Goal: Information Seeking & Learning: Learn about a topic

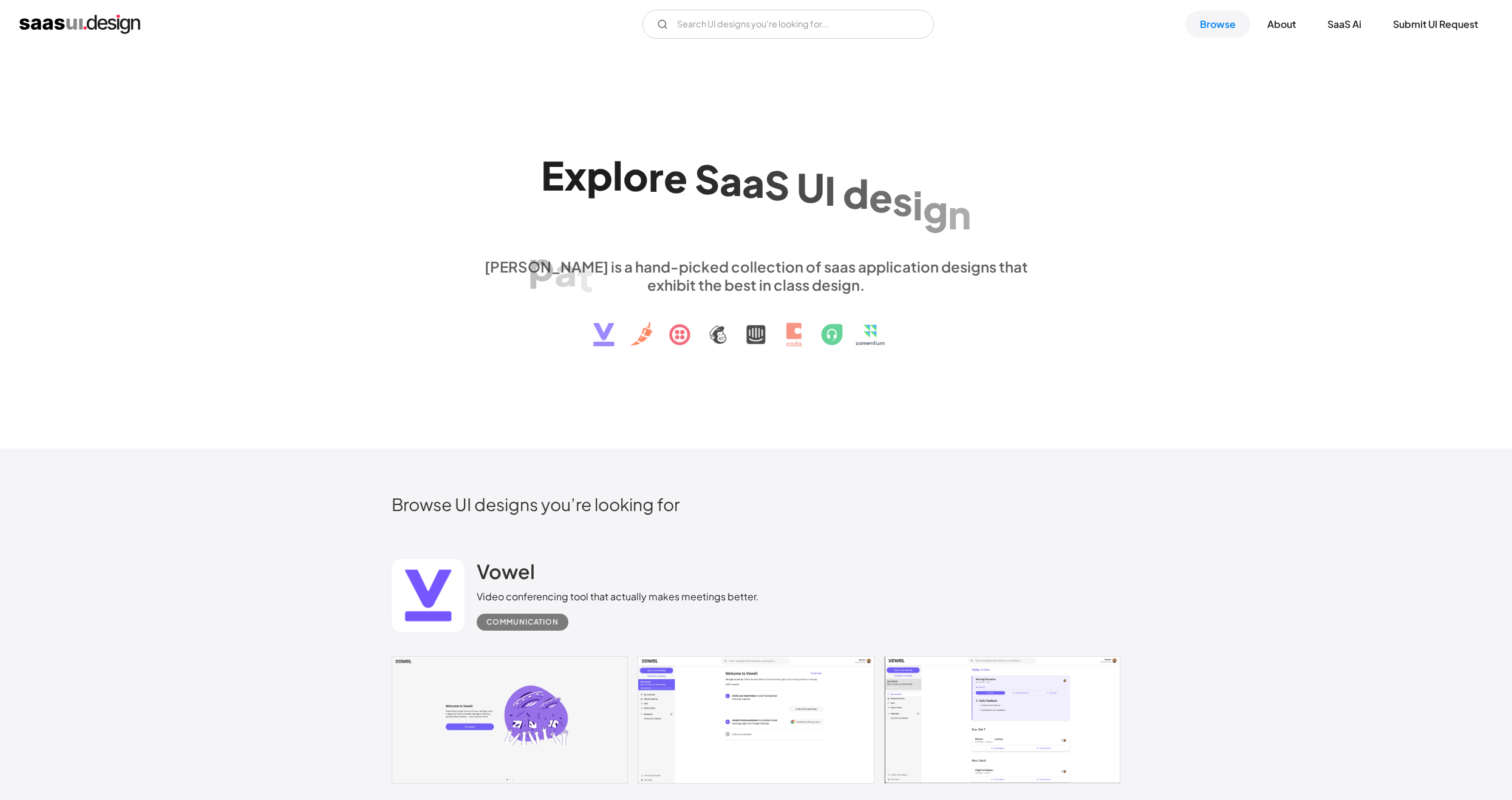
drag, startPoint x: 1266, startPoint y: 313, endPoint x: 1194, endPoint y: 268, distance: 84.9
click at [1199, 269] on div "E x p l o r e S a a S U I d e s i g n p a t t e r n s & i n t e r a c t i o n s…" at bounding box center [756, 249] width 1512 height 400
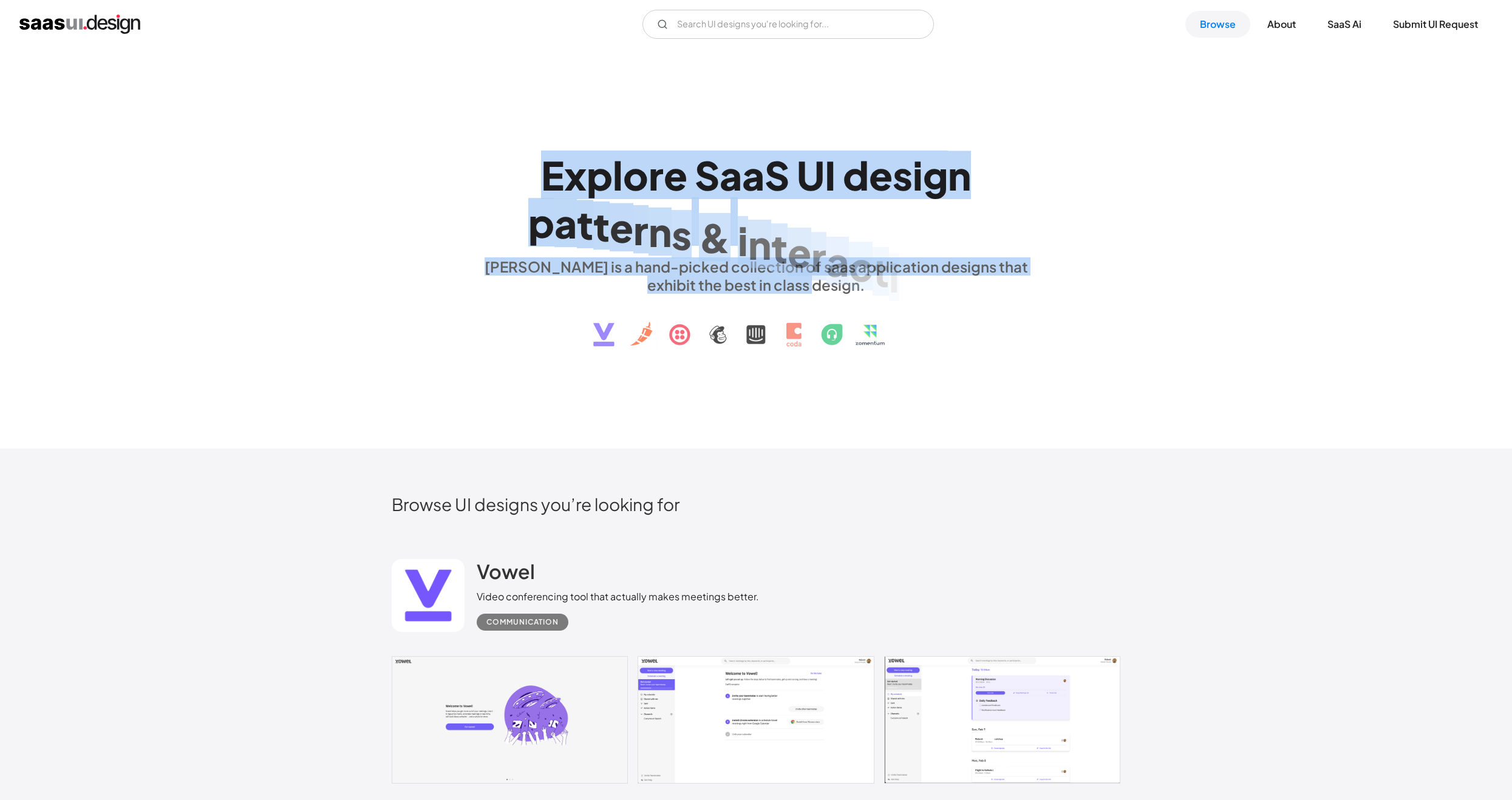
drag, startPoint x: 347, startPoint y: 147, endPoint x: 1194, endPoint y: 429, distance: 892.7
click at [1188, 426] on div "E x p l o r e S a a S U I d e s i g n p a t t e r n s & i n t e r a c t i o n s…" at bounding box center [756, 249] width 1512 height 400
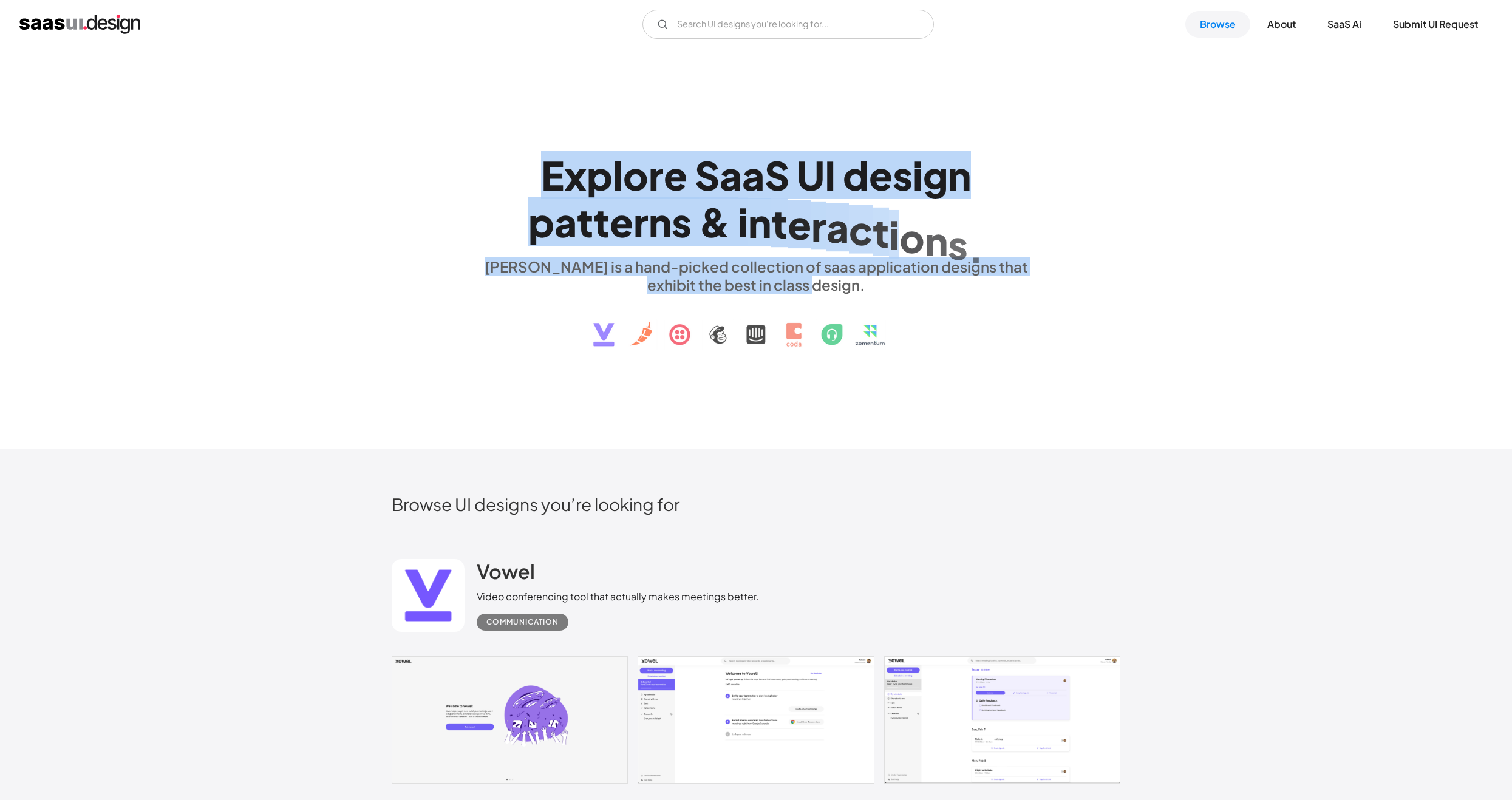
drag, startPoint x: 1194, startPoint y: 429, endPoint x: 1213, endPoint y: 195, distance: 234.8
click at [1213, 195] on div "E x p l o r e S a a S U I d e s i g n p a t t e r n s & i n t e r a c t i o n s…" at bounding box center [756, 249] width 1512 height 400
click at [1229, 340] on div "E x p l o r e S a a S U I d e s i g n p a t t e r n s & i n t e r a c t i o n s…" at bounding box center [756, 249] width 1512 height 400
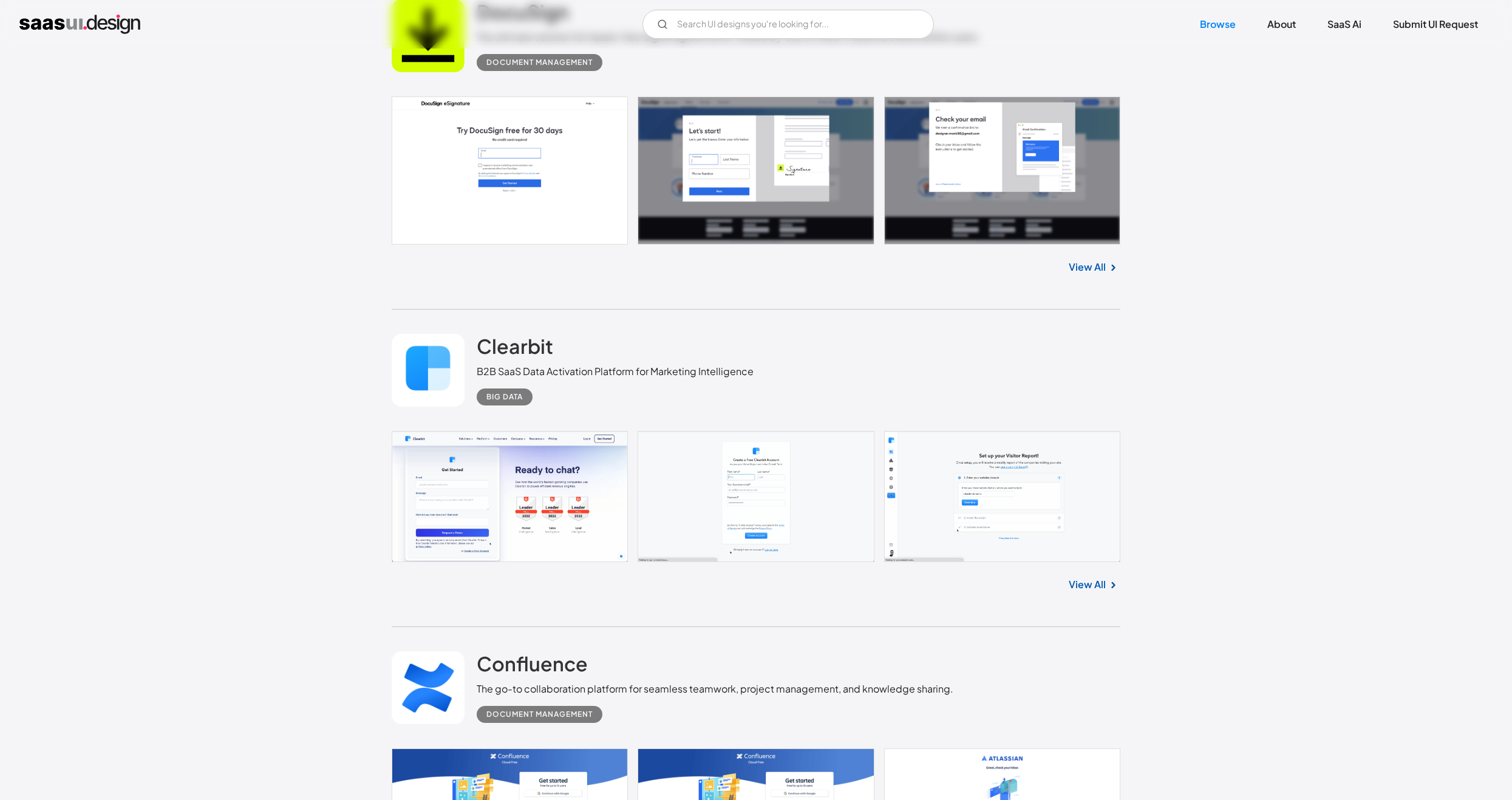
scroll to position [3366, 0]
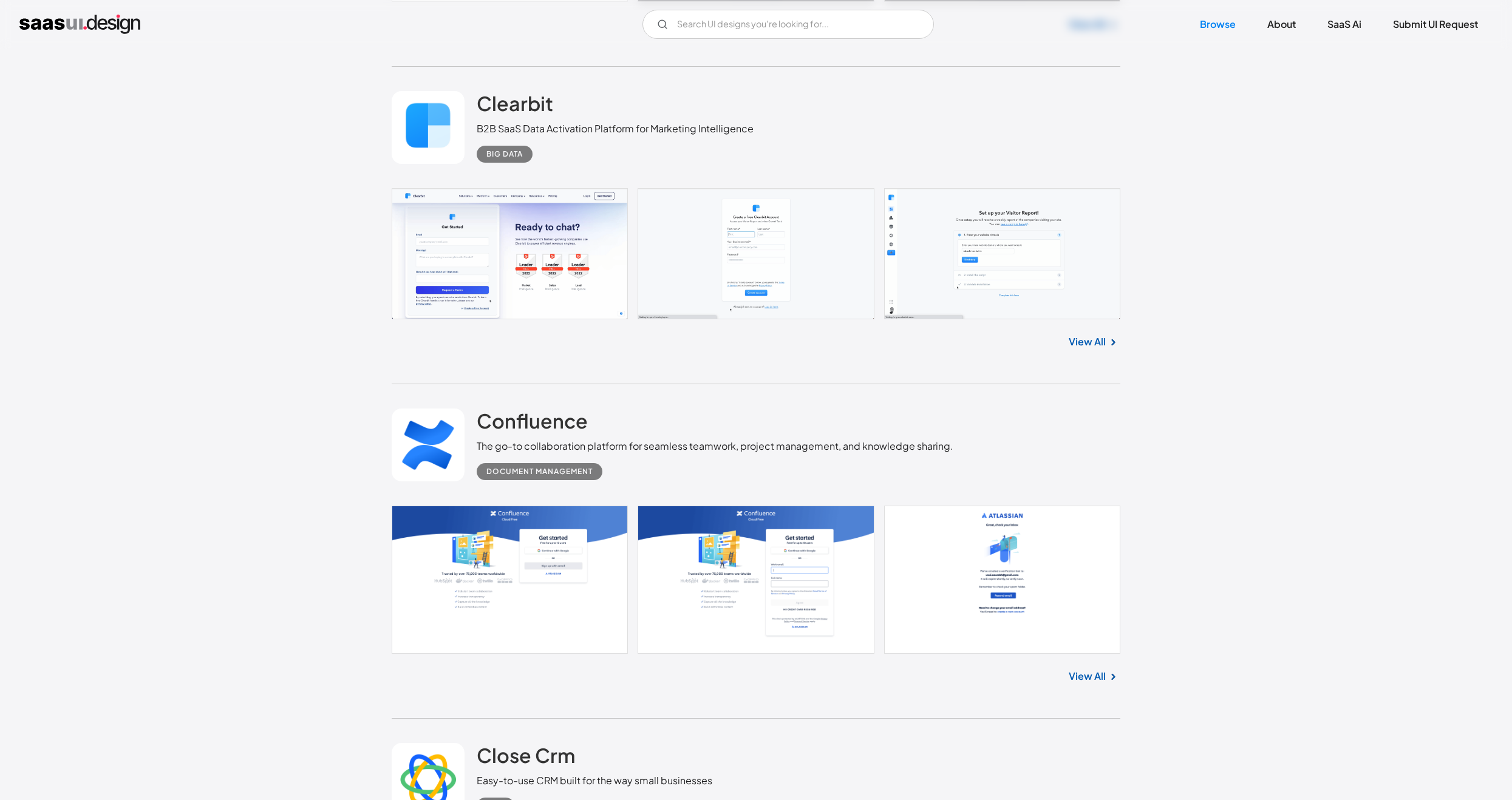
drag, startPoint x: 1250, startPoint y: 257, endPoint x: 1201, endPoint y: 243, distance: 51.0
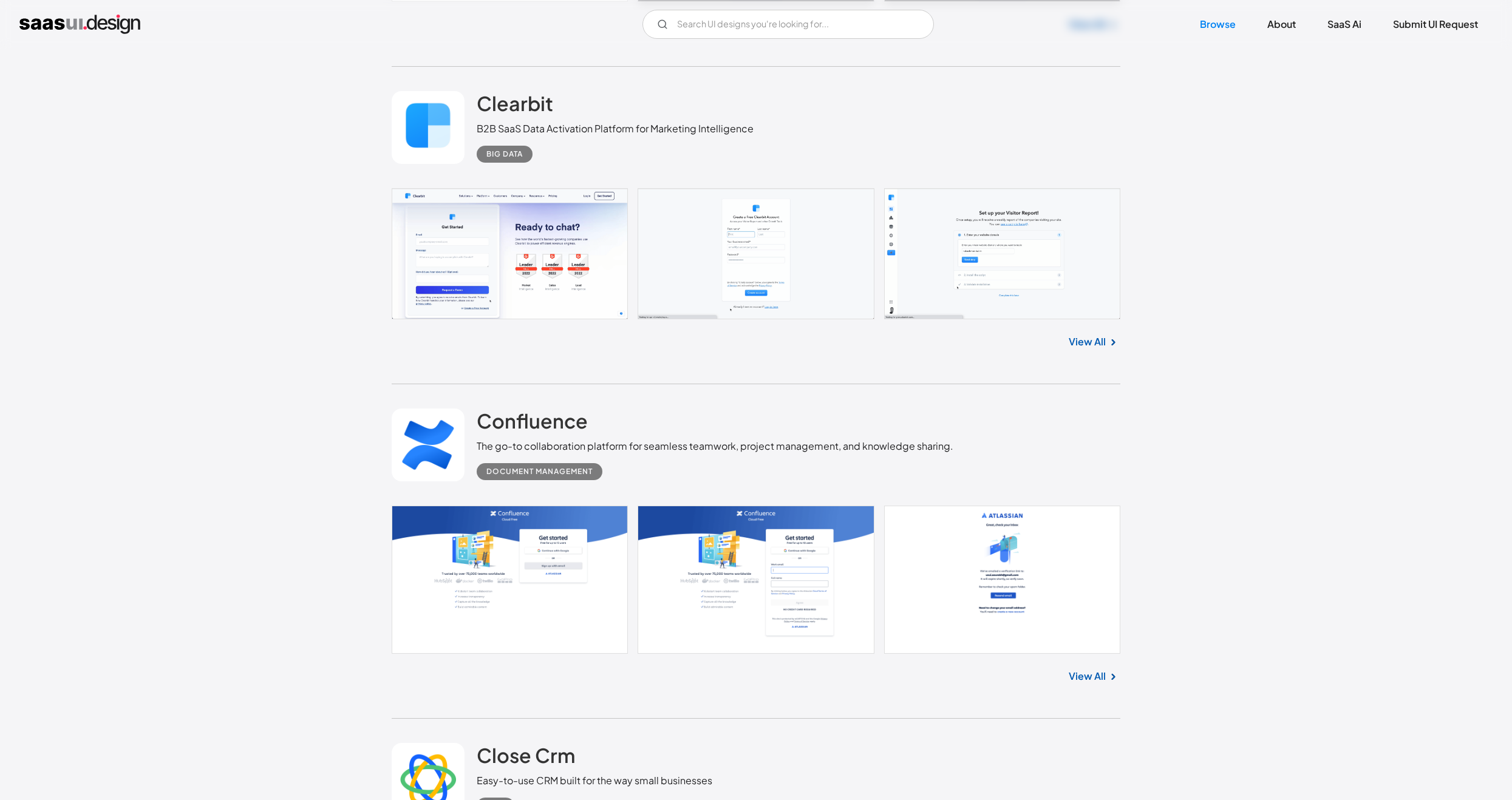
click at [1066, 247] on link at bounding box center [756, 254] width 729 height 131
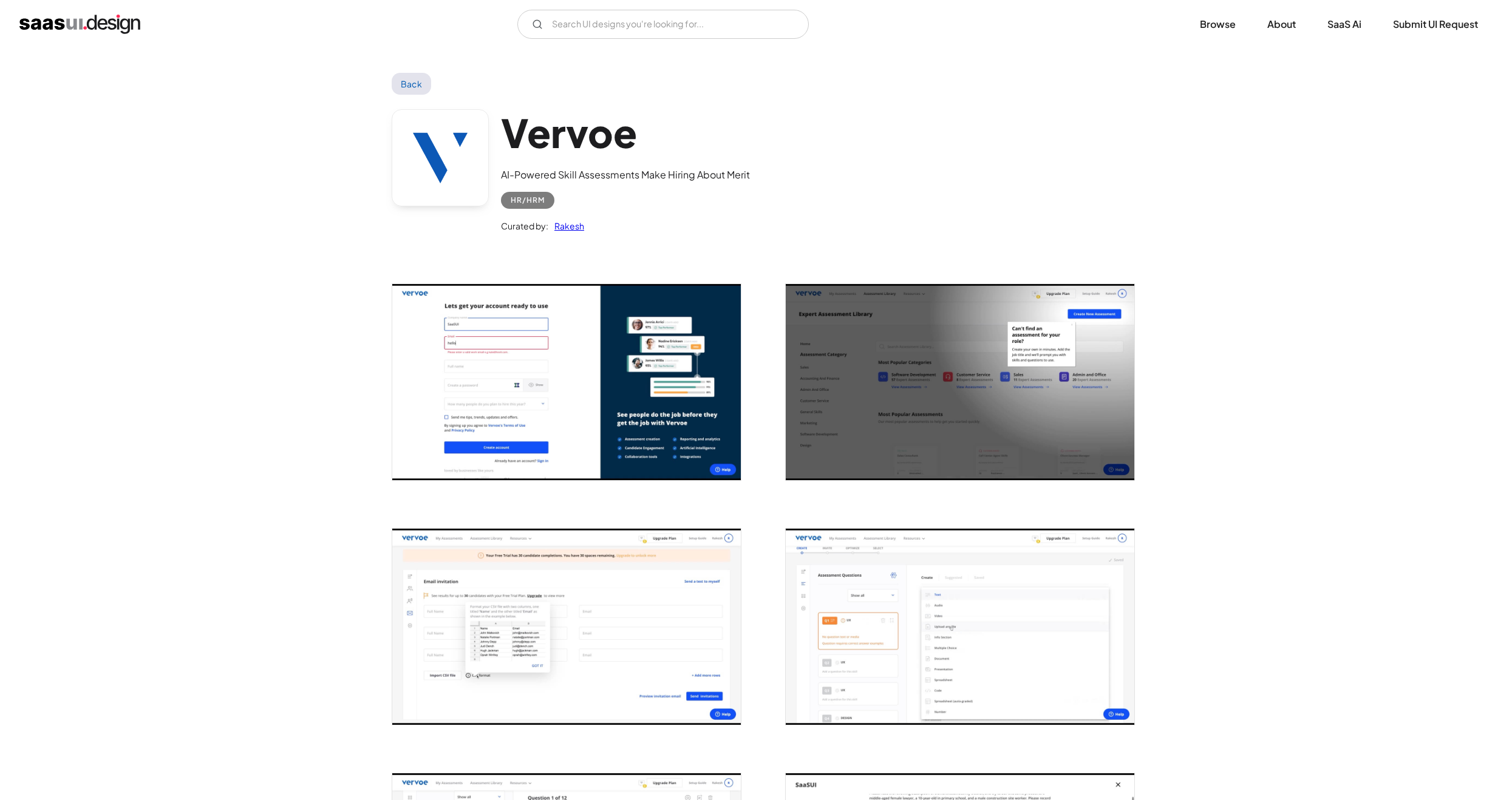
scroll to position [364, 0]
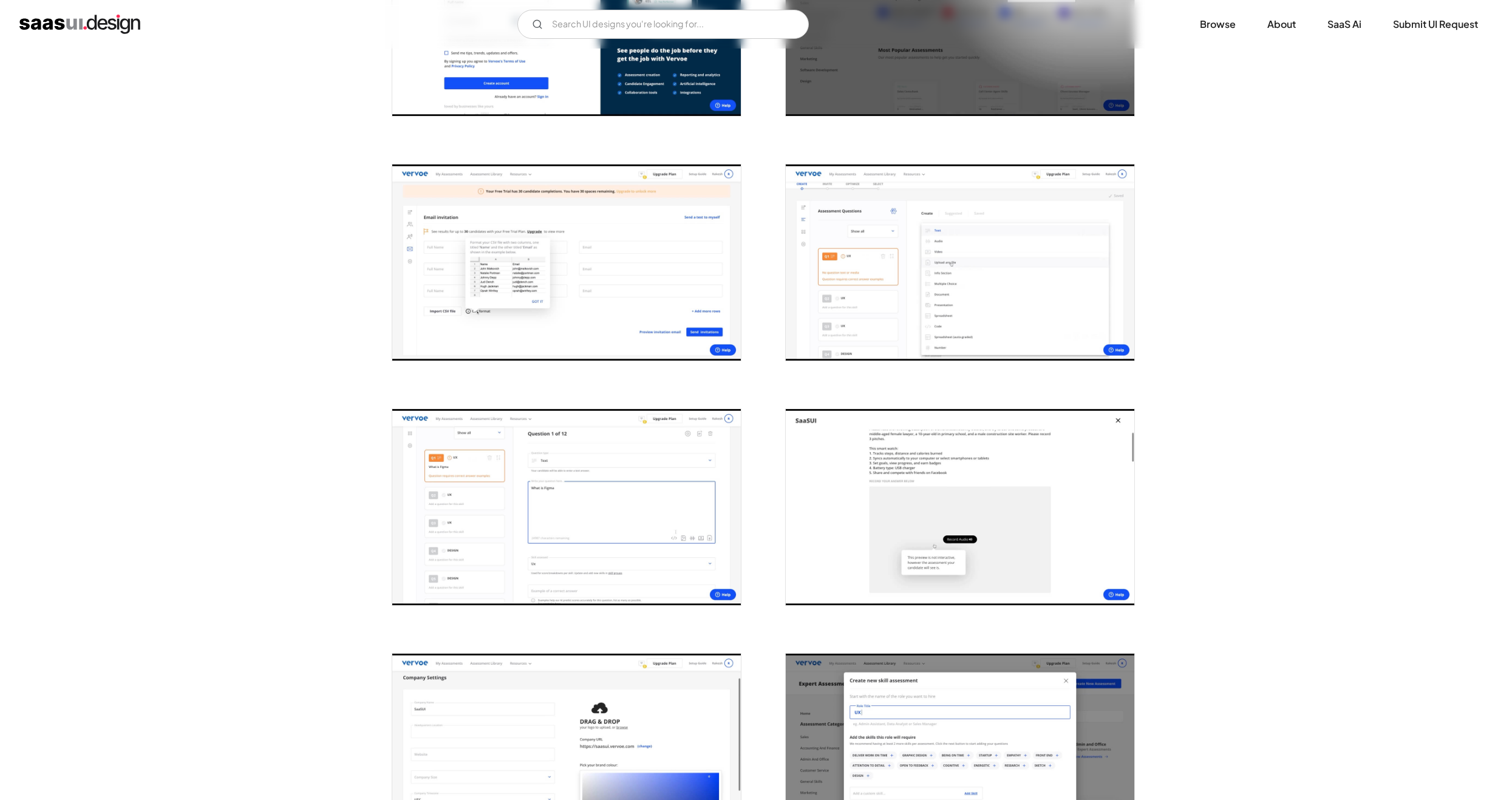
click at [894, 249] on img "open lightbox" at bounding box center [960, 262] width 349 height 197
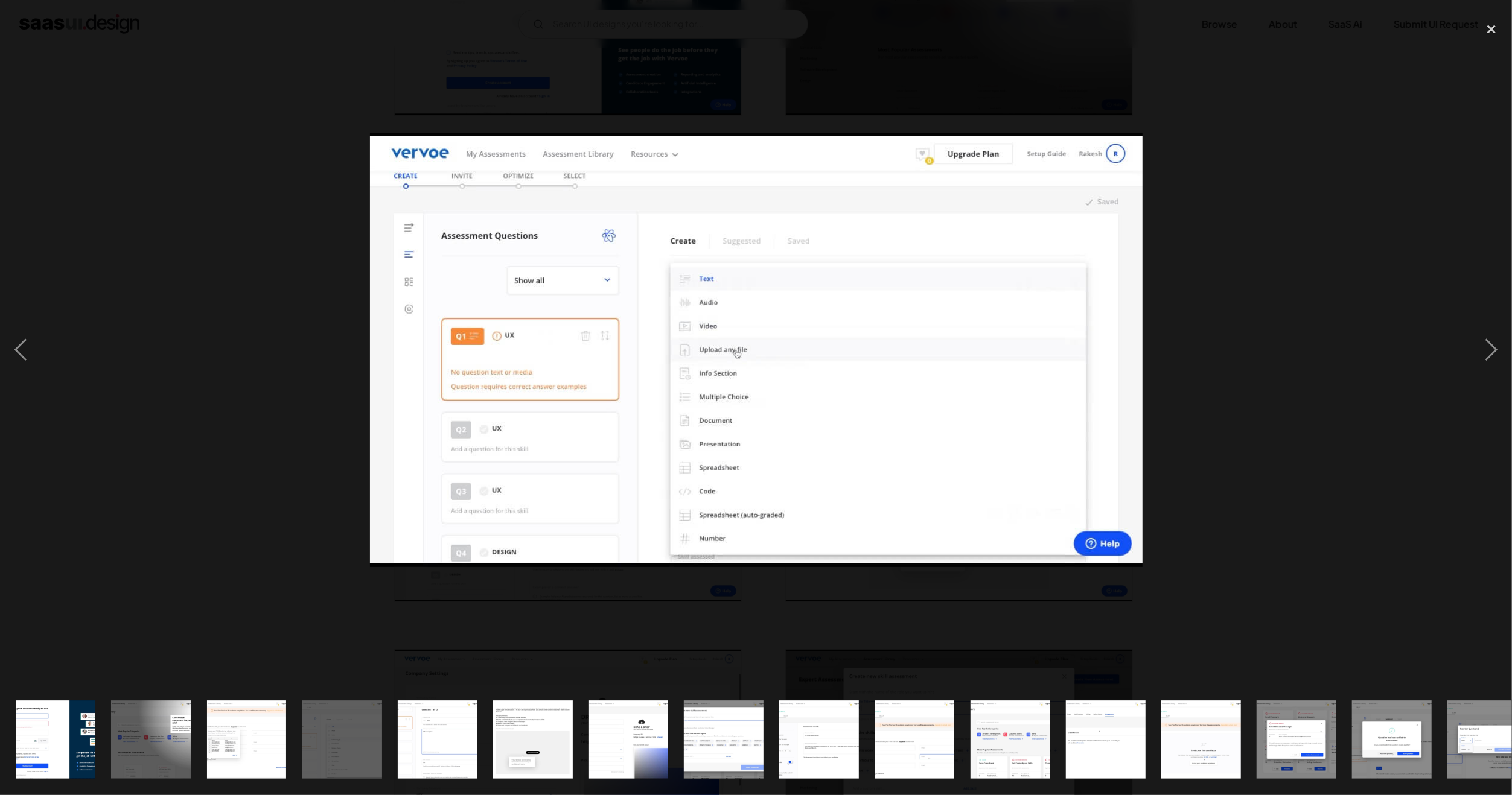
click at [195, 331] on div at bounding box center [756, 349] width 1512 height 668
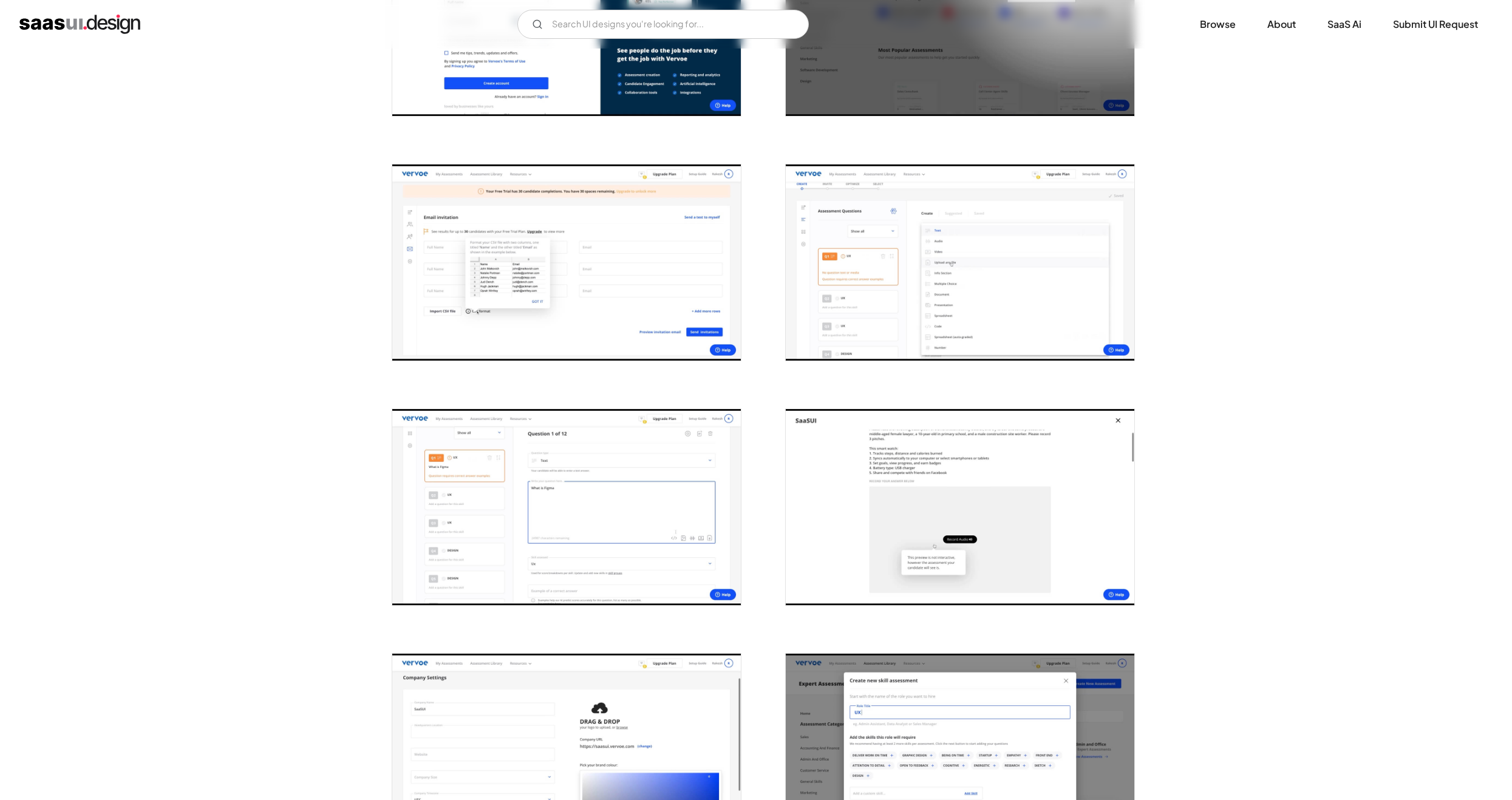
click at [588, 516] on img "open lightbox" at bounding box center [567, 507] width 349 height 197
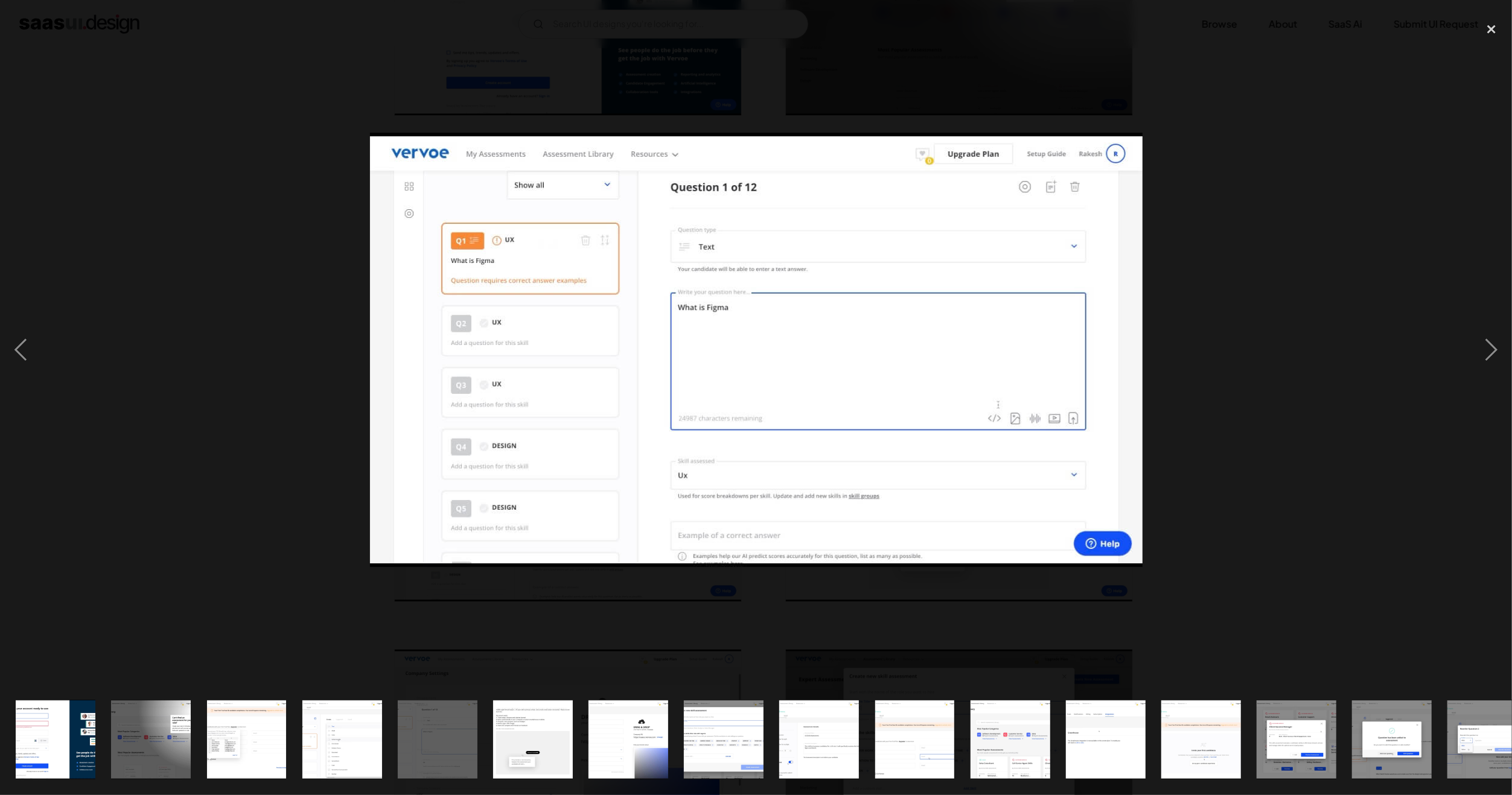
click at [154, 382] on div at bounding box center [756, 349] width 1512 height 668
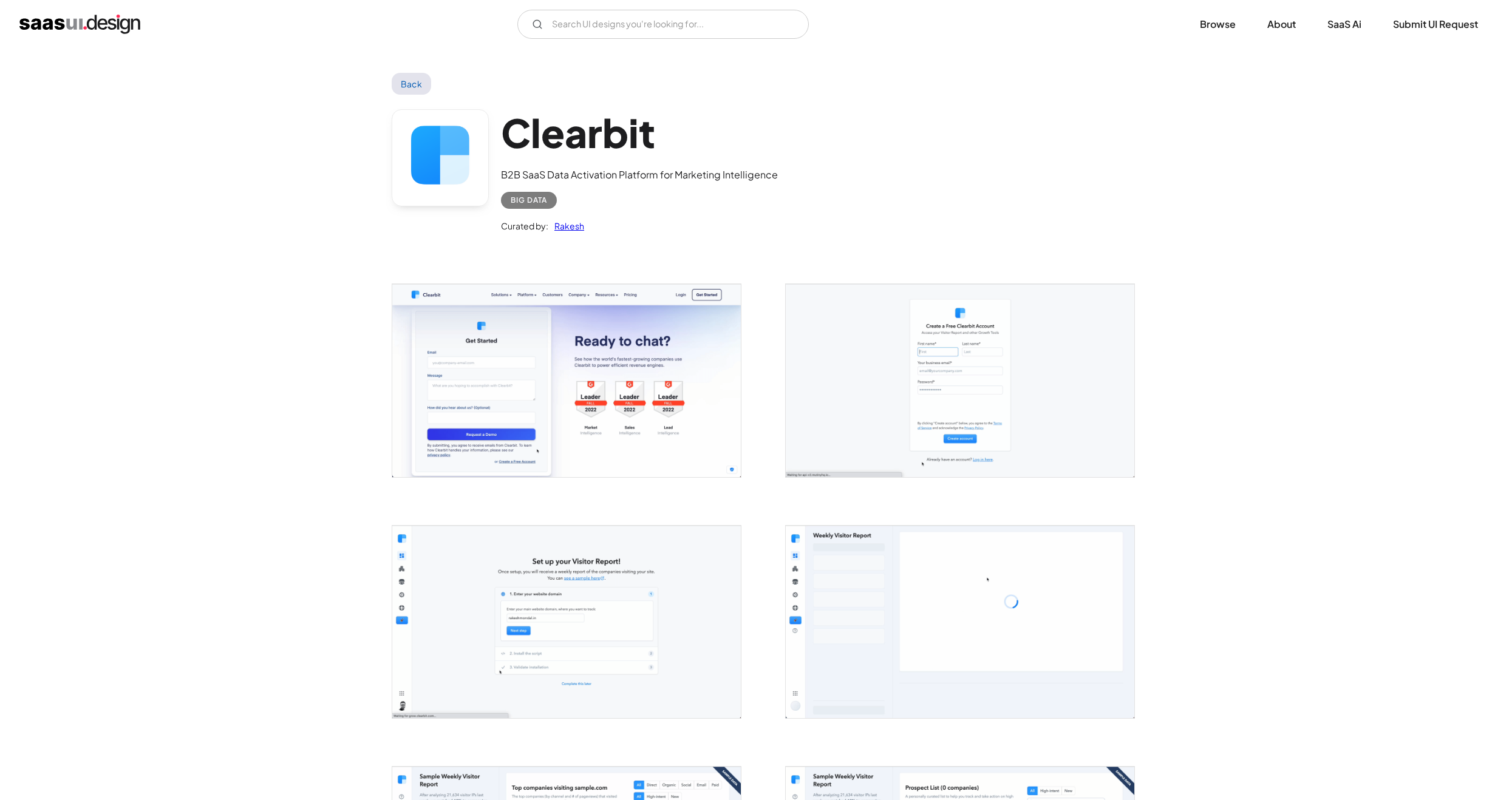
click at [505, 341] on img "open lightbox" at bounding box center [567, 380] width 349 height 193
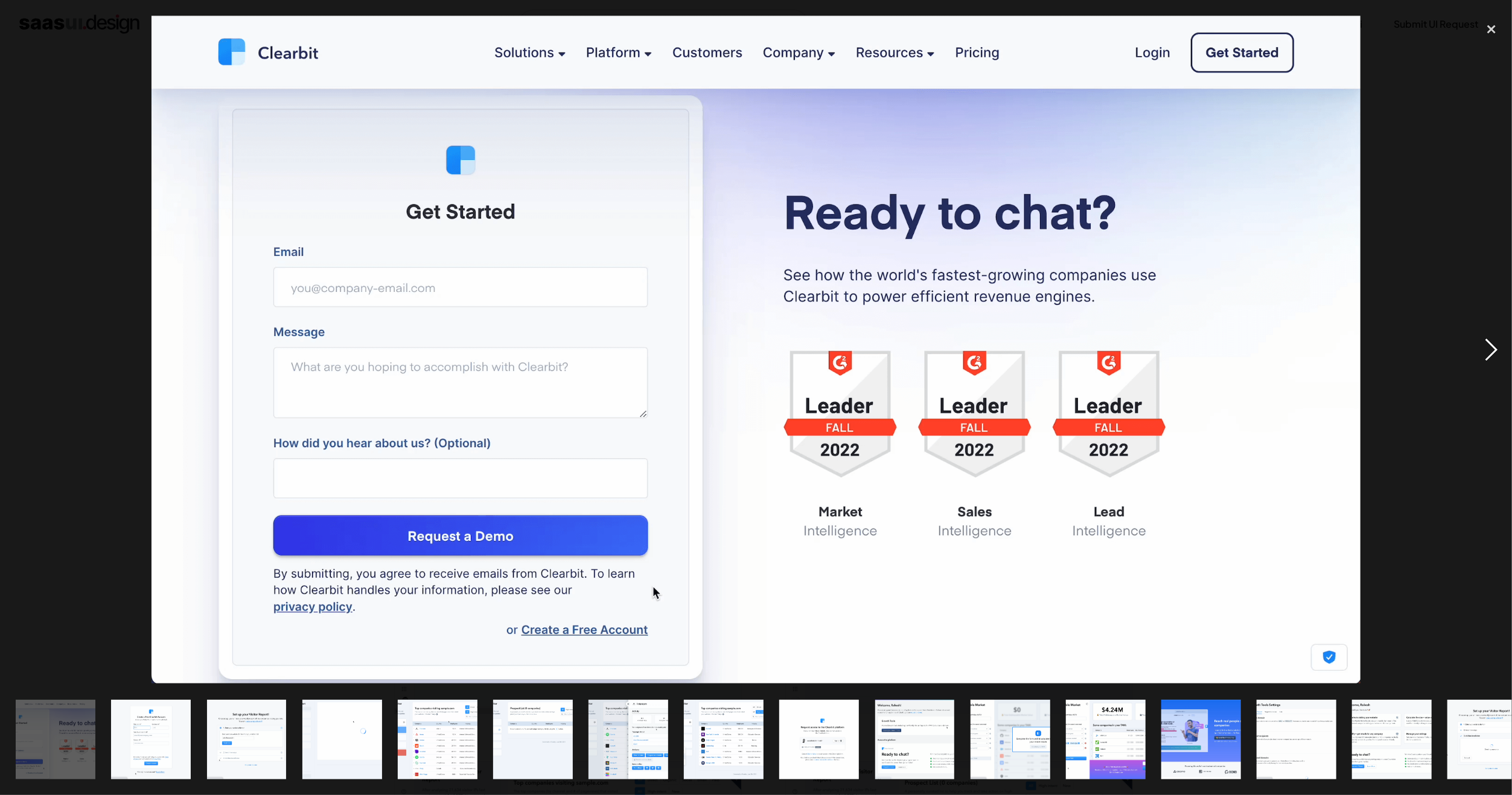
click at [1480, 347] on div "next image" at bounding box center [1492, 349] width 41 height 668
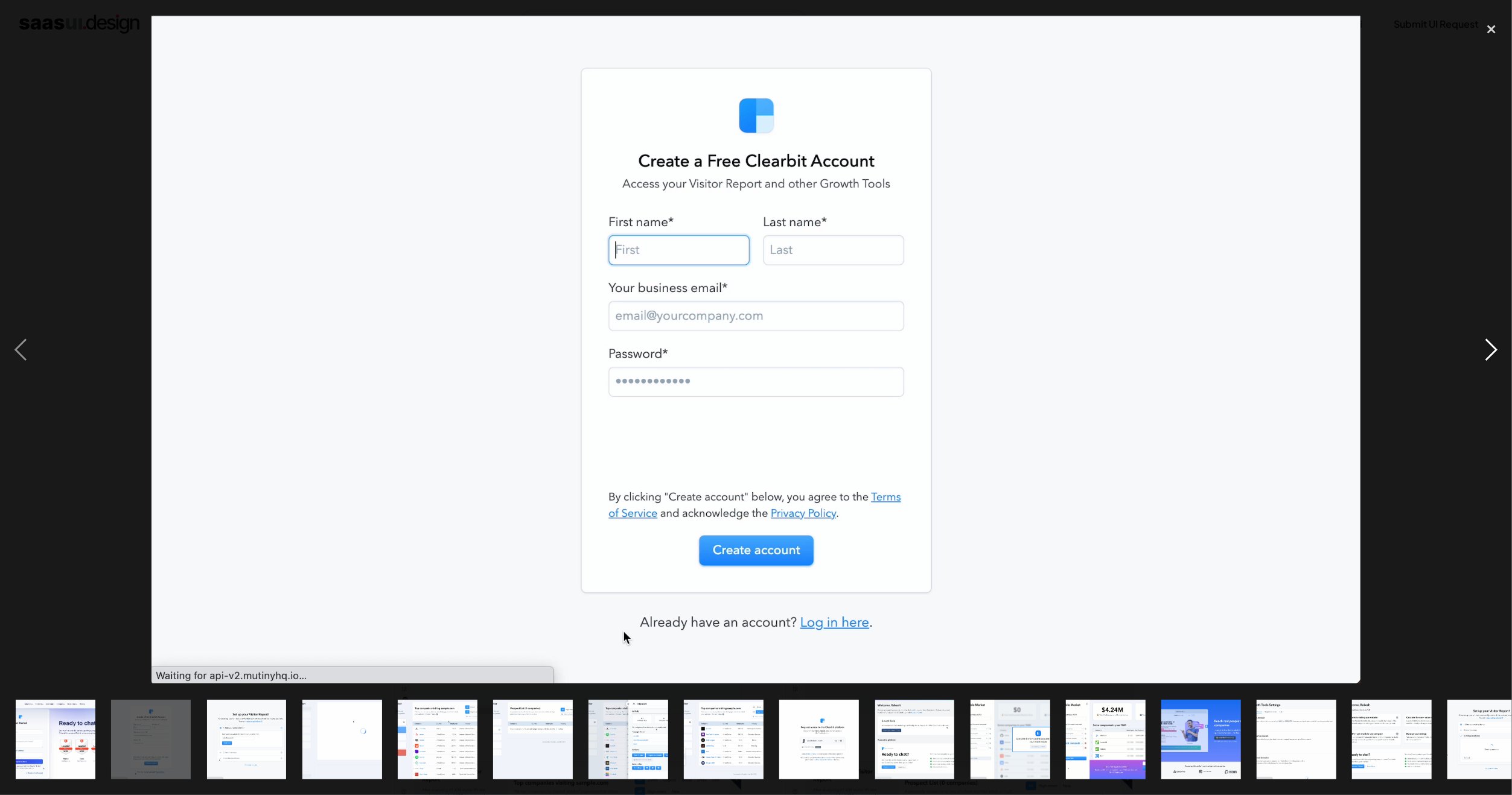
click at [1482, 347] on div "next image" at bounding box center [1492, 349] width 41 height 668
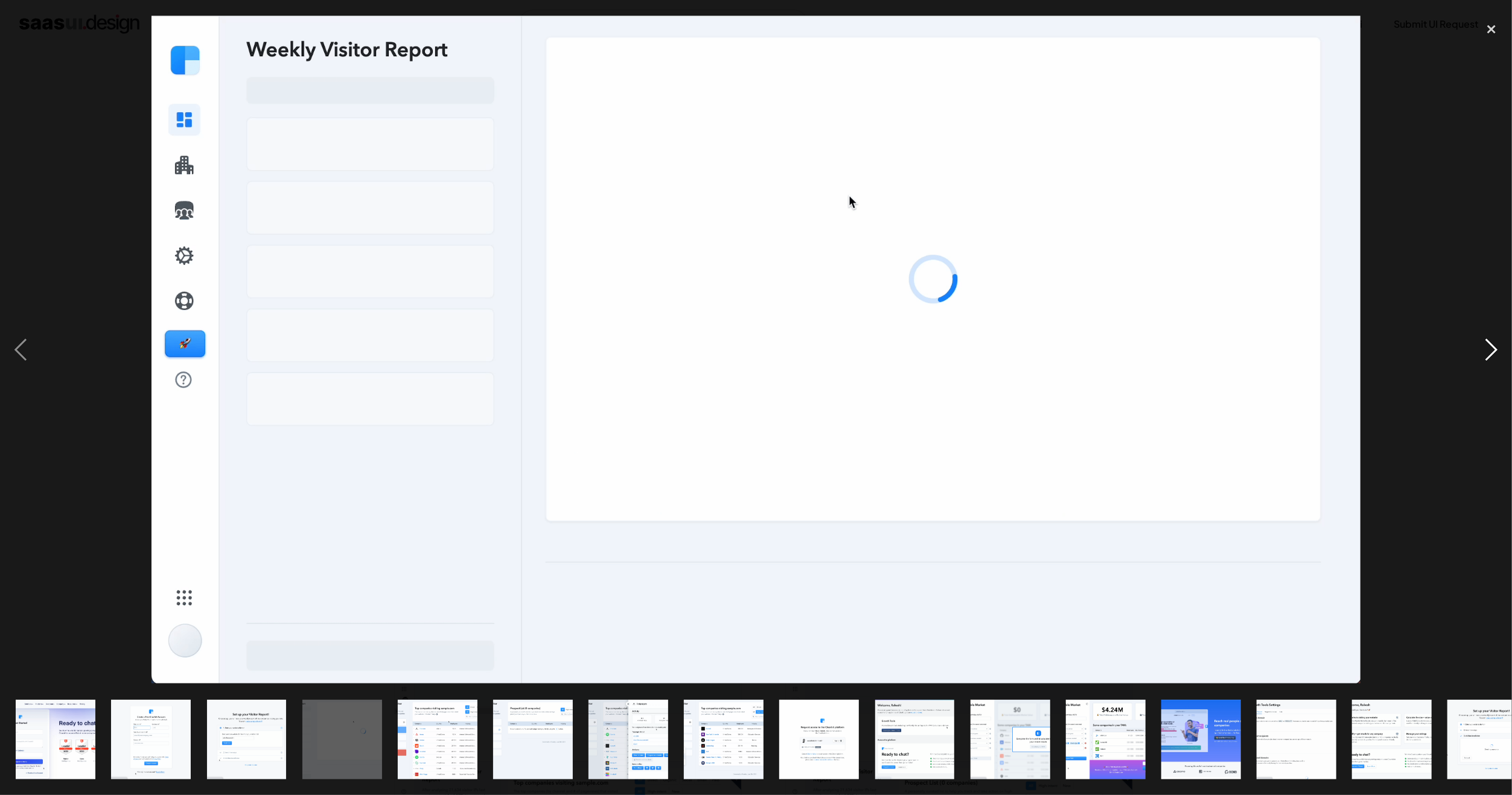
click at [1482, 347] on div "next image" at bounding box center [1492, 349] width 41 height 668
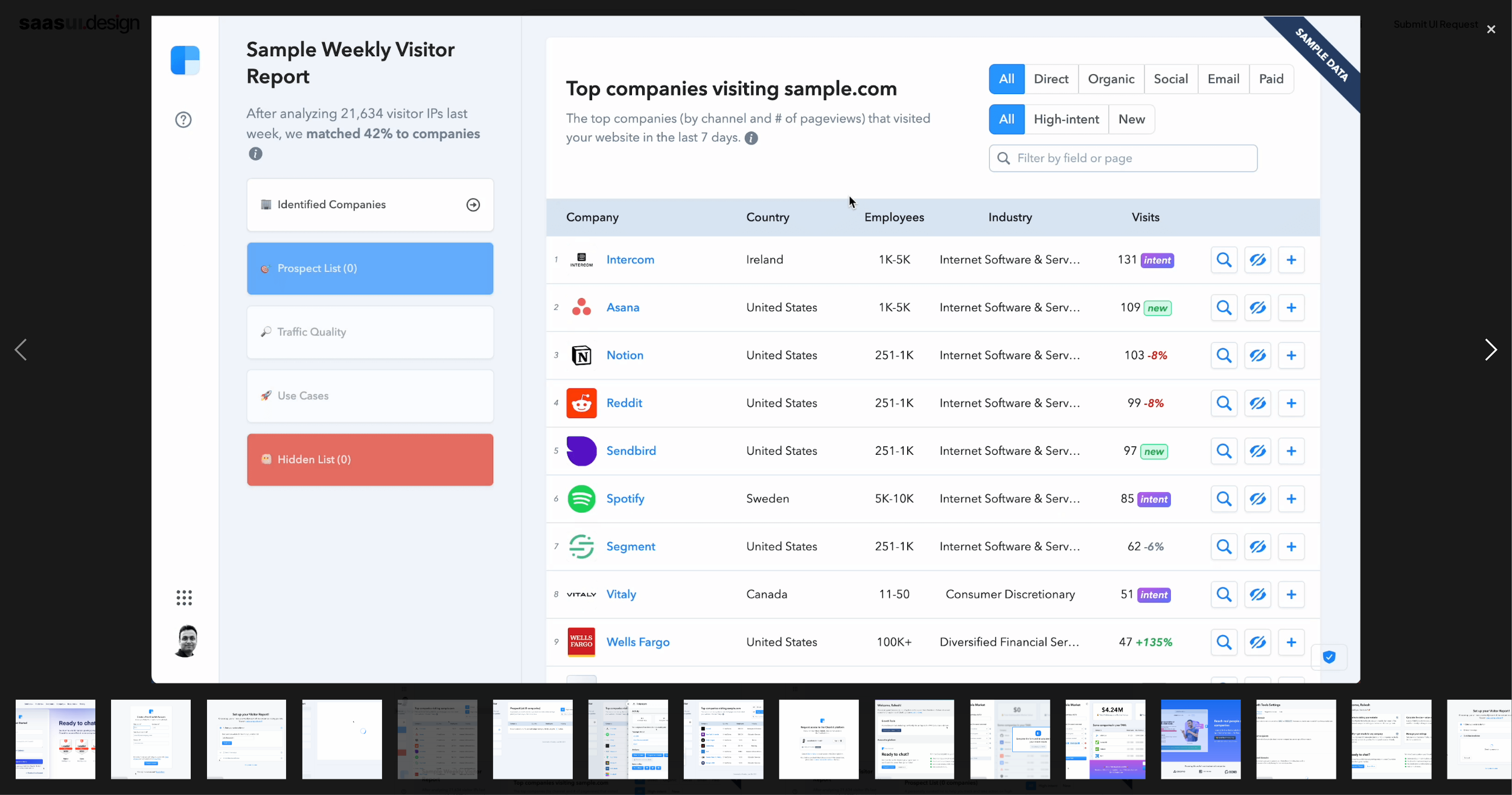
click at [1482, 347] on div "next image" at bounding box center [1492, 349] width 41 height 668
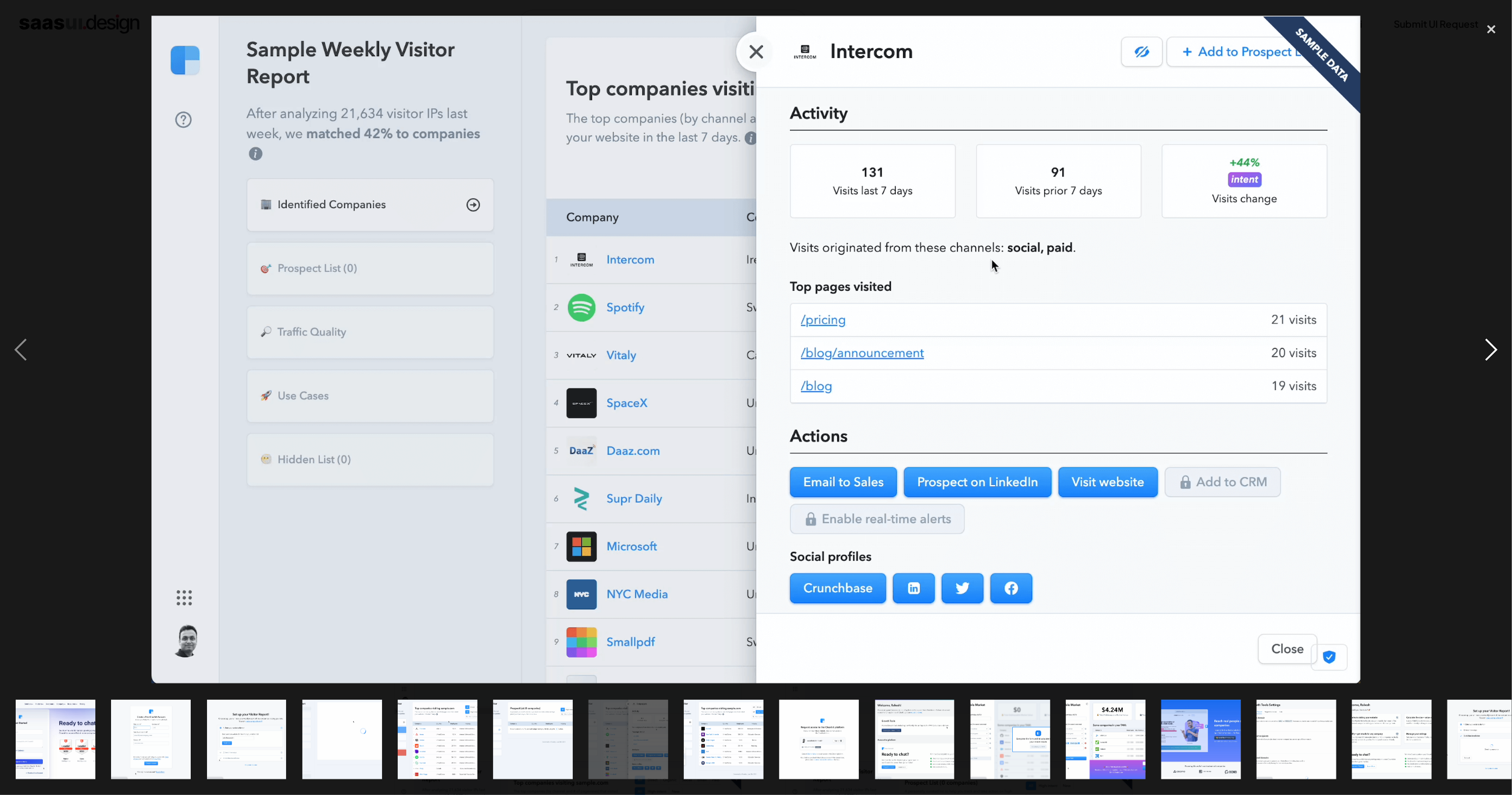
click at [1482, 347] on div "next image" at bounding box center [1492, 349] width 41 height 668
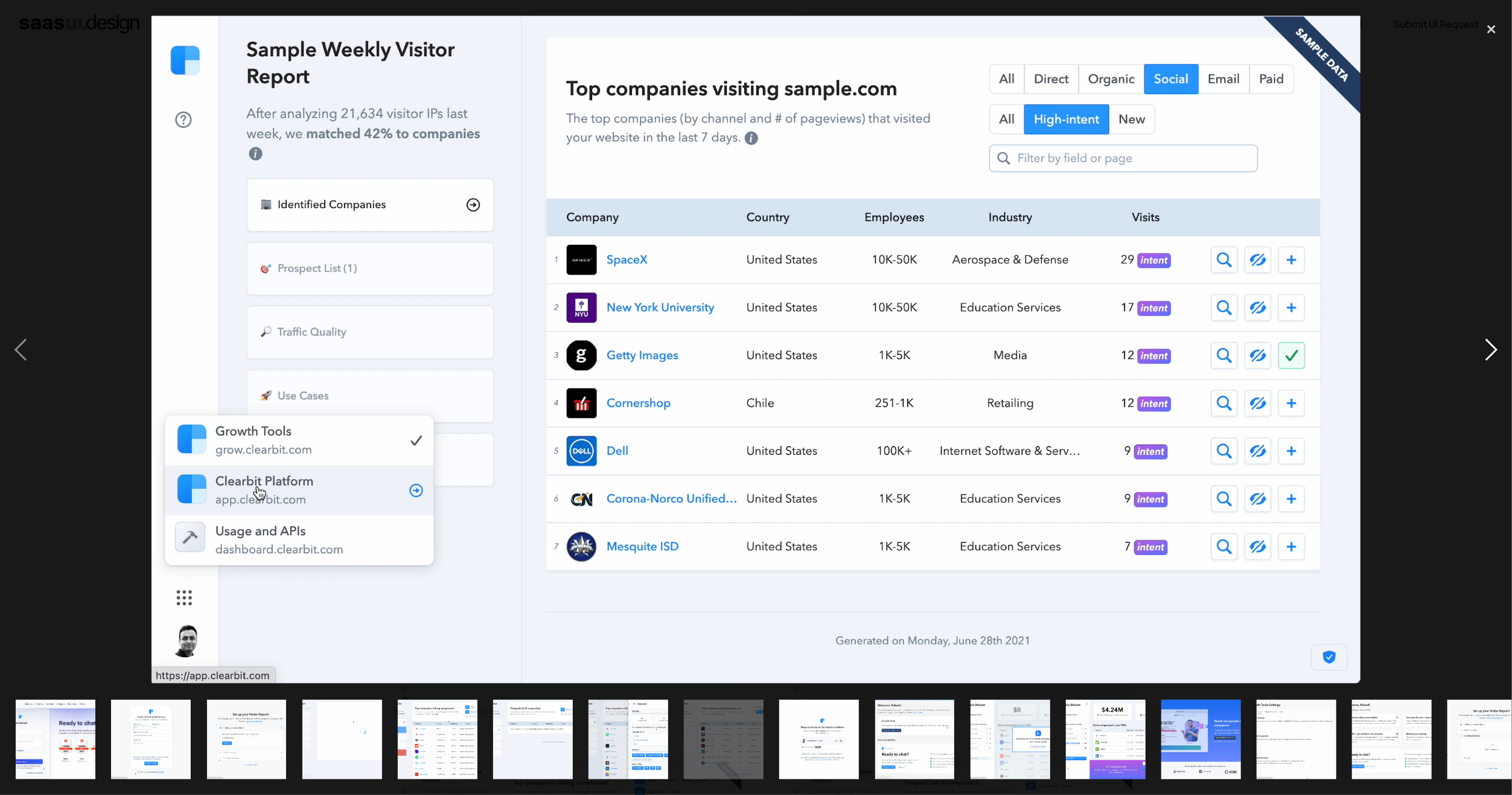
click at [1482, 347] on div "next image" at bounding box center [1492, 349] width 41 height 668
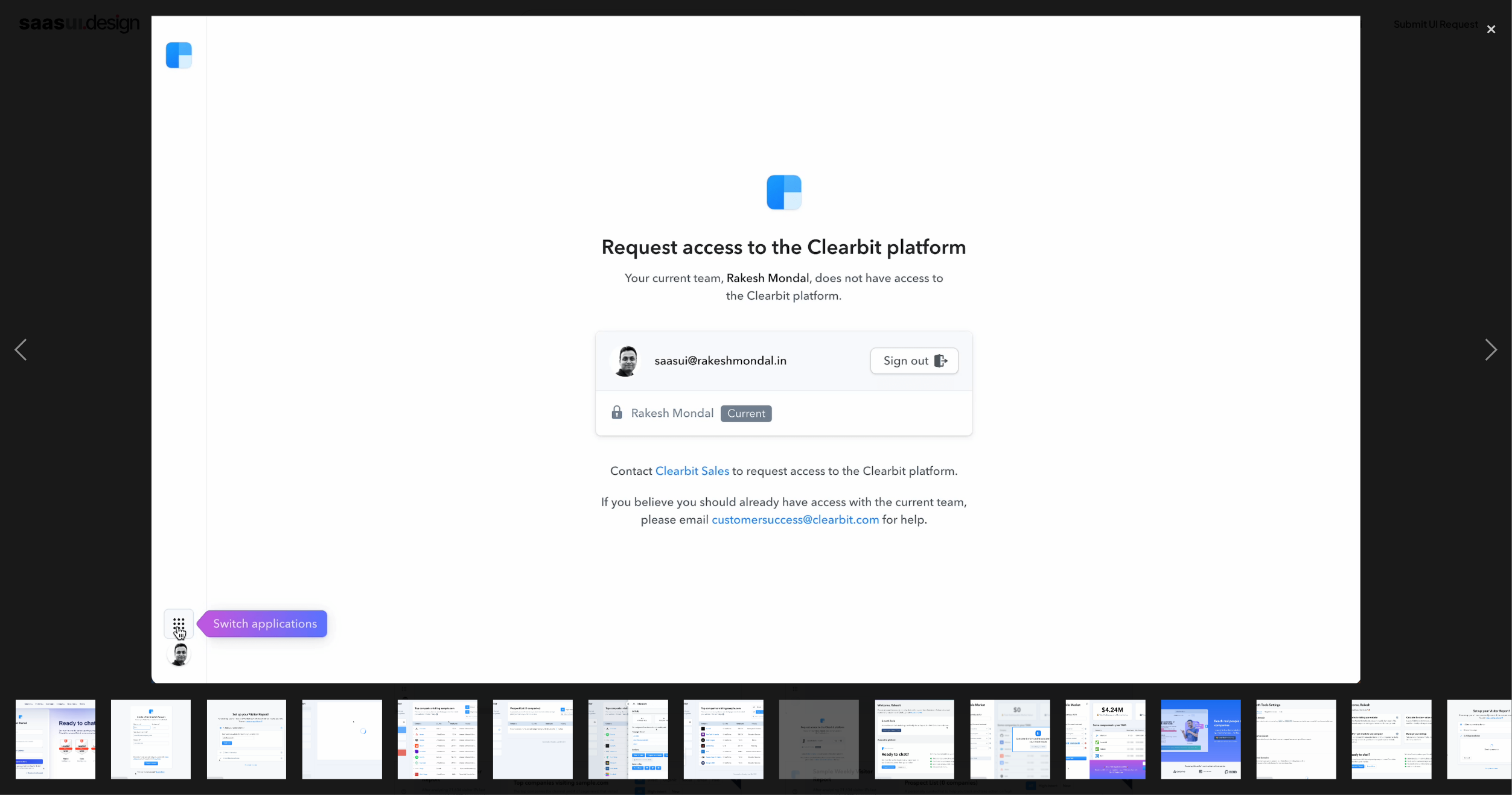
click at [1423, 221] on div at bounding box center [756, 349] width 1512 height 668
